Goal: Task Accomplishment & Management: Manage account settings

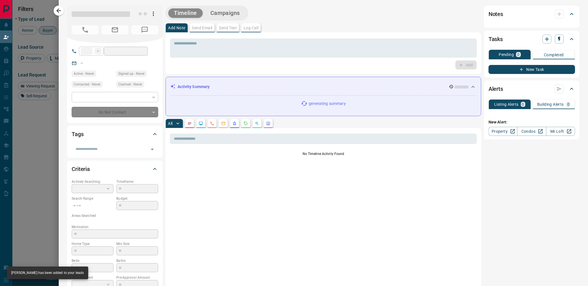
type input "**"
type input "**********"
type input "**"
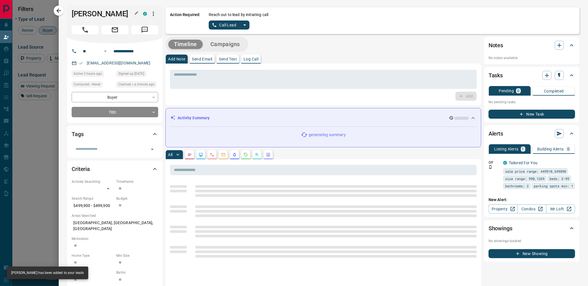
click at [94, 16] on h1 "[PERSON_NAME]" at bounding box center [103, 13] width 63 height 9
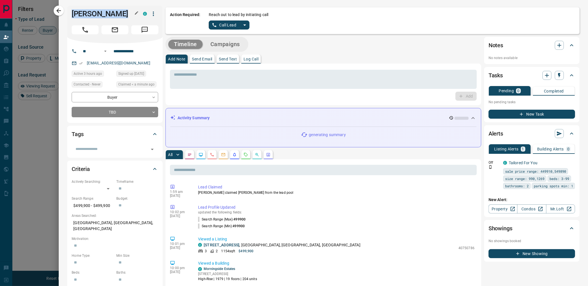
click at [94, 16] on h1 "[PERSON_NAME]" at bounding box center [103, 13] width 63 height 9
copy div "[PERSON_NAME]"
click at [245, 23] on icon "split button" at bounding box center [244, 25] width 7 height 7
click at [240, 46] on li "Log Manual Call" at bounding box center [229, 44] width 34 height 8
click at [221, 23] on button "Log Manual Call" at bounding box center [227, 25] width 37 height 9
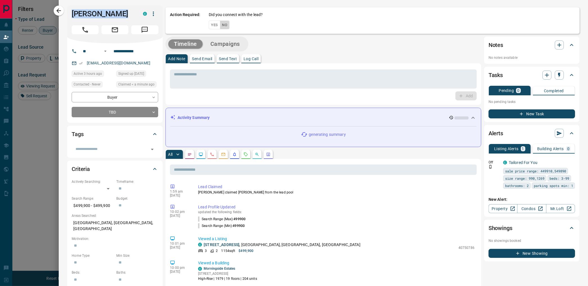
click at [225, 25] on button "No" at bounding box center [225, 25] width 10 height 9
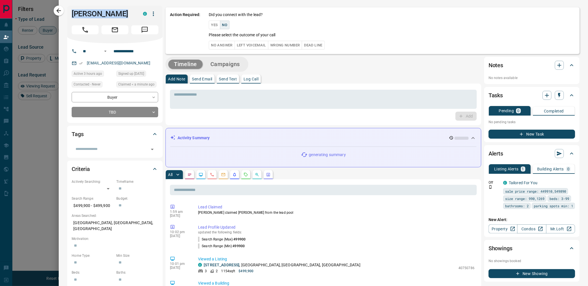
click at [217, 48] on button "No Answer" at bounding box center [222, 45] width 26 height 9
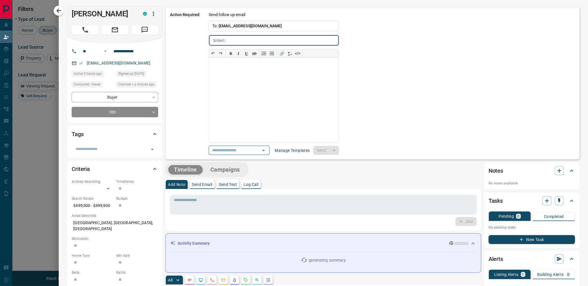
type input "**********"
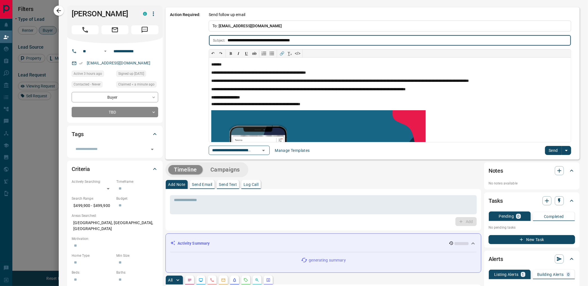
click at [554, 153] on button "Send" at bounding box center [553, 150] width 17 height 9
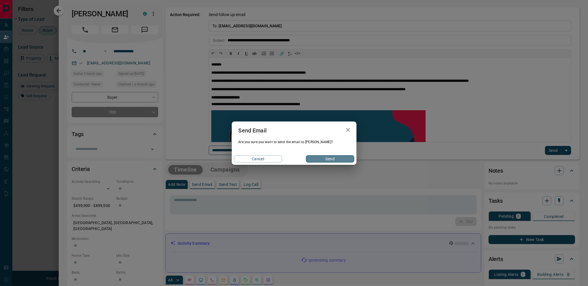
drag, startPoint x: 322, startPoint y: 156, endPoint x: 192, endPoint y: 86, distance: 148.1
click at [322, 157] on button "Send" at bounding box center [330, 158] width 48 height 7
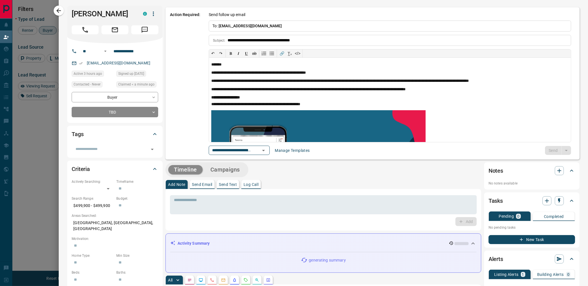
click at [89, 12] on h1 "[PERSON_NAME]" at bounding box center [103, 13] width 63 height 9
copy div "[PERSON_NAME]"
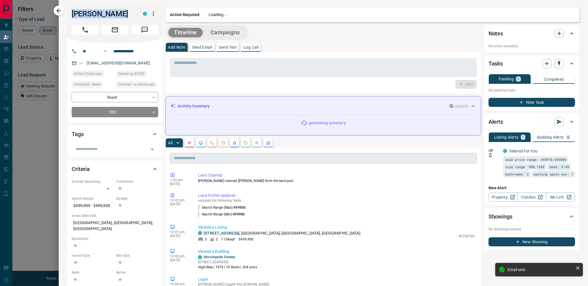
scroll to position [125, 0]
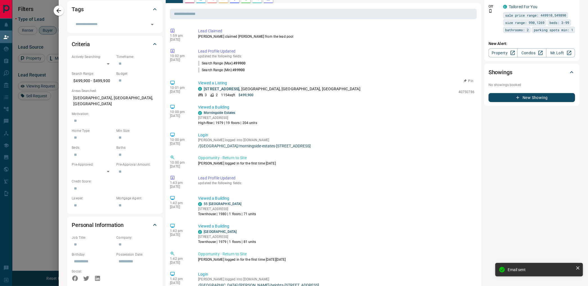
click at [223, 91] on p "[STREET_ADDRESS]" at bounding box center [282, 89] width 157 height 6
click at [224, 89] on link "[STREET_ADDRESS]" at bounding box center [222, 89] width 36 height 4
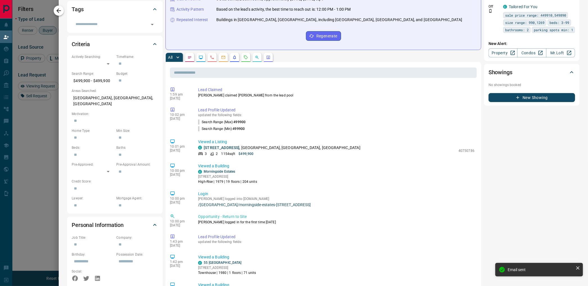
click at [58, 8] on icon "button" at bounding box center [58, 10] width 7 height 7
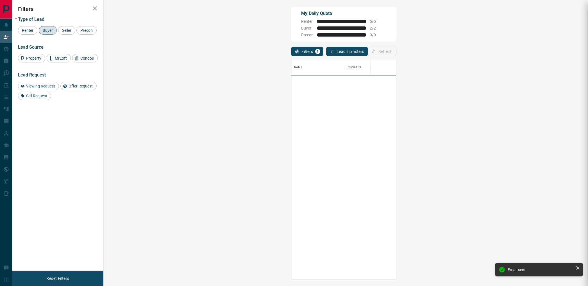
scroll to position [215, 467]
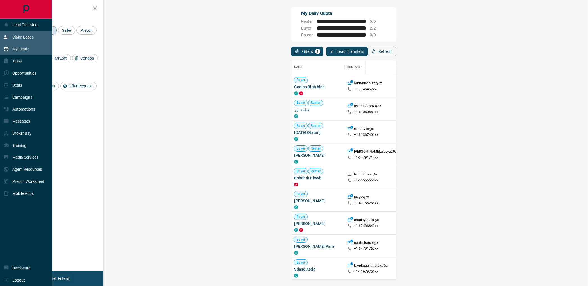
click at [10, 52] on div "My Leads" at bounding box center [16, 48] width 26 height 9
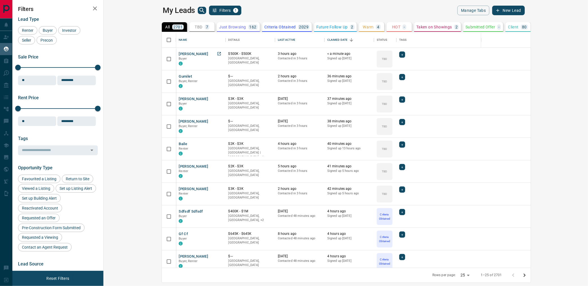
scroll to position [231, 477]
click at [189, 30] on button "TBD 7" at bounding box center [201, 27] width 25 height 10
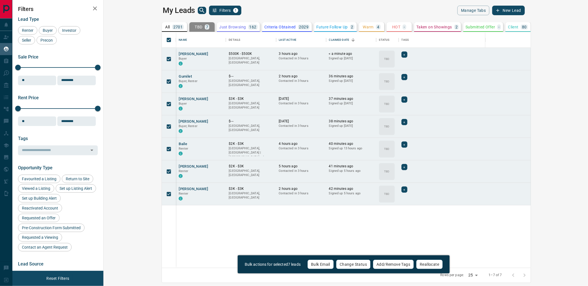
click at [310, 263] on button "Bulk Email" at bounding box center [320, 264] width 26 height 10
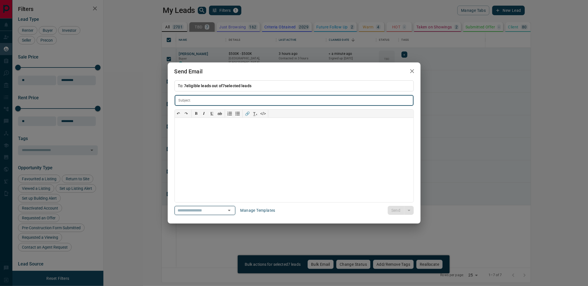
click at [233, 209] on icon "Open" at bounding box center [229, 210] width 7 height 7
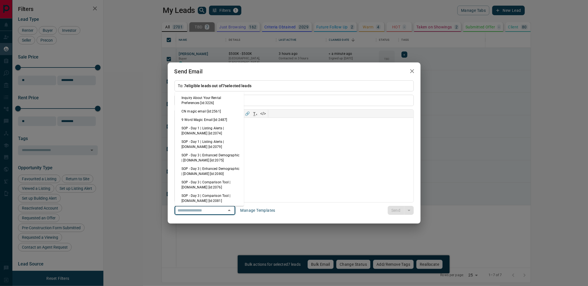
drag, startPoint x: 203, startPoint y: 111, endPoint x: 233, endPoint y: 129, distance: 34.8
click at [203, 111] on li "CN magic email [id:2561]" at bounding box center [209, 111] width 69 height 8
type input "**********"
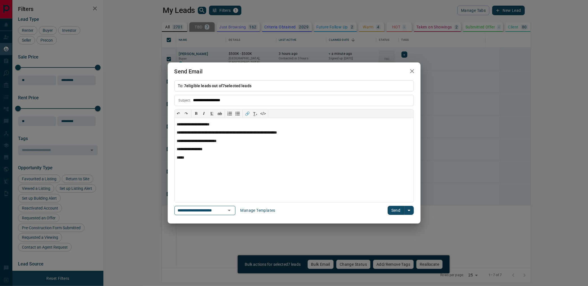
click at [403, 207] on button "Send" at bounding box center [396, 210] width 17 height 9
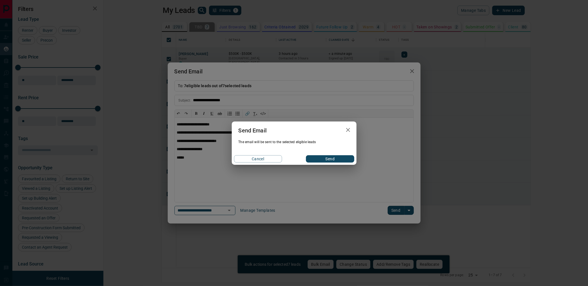
click at [326, 159] on button "Send" at bounding box center [330, 158] width 48 height 7
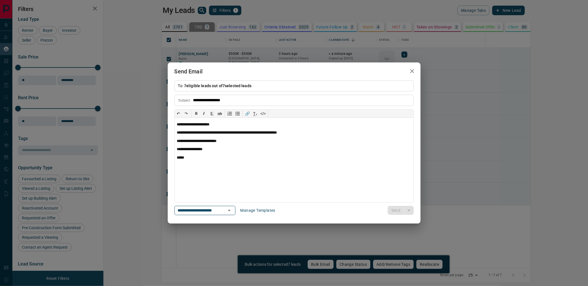
click at [359, 264] on div "**********" at bounding box center [294, 143] width 588 height 286
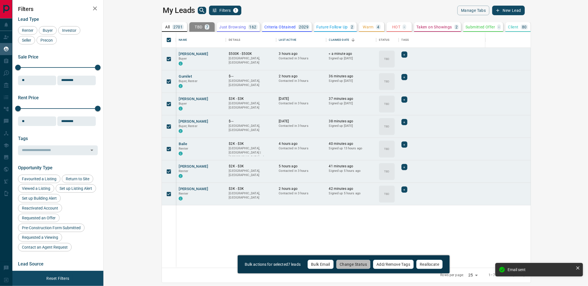
click at [359, 264] on button "Change Status" at bounding box center [353, 264] width 35 height 10
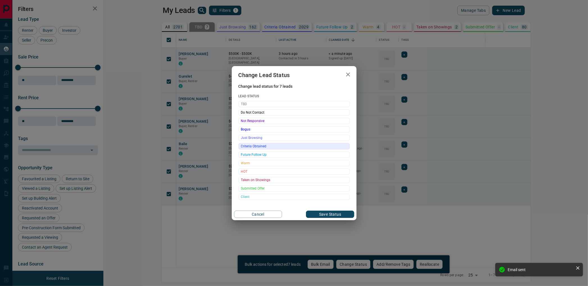
click at [272, 145] on span "Criteria Obtained" at bounding box center [294, 146] width 106 height 6
drag, startPoint x: 341, startPoint y: 217, endPoint x: 345, endPoint y: 204, distance: 13.5
click at [341, 216] on button "Save Status" at bounding box center [330, 213] width 48 height 7
